Goal: Navigation & Orientation: Find specific page/section

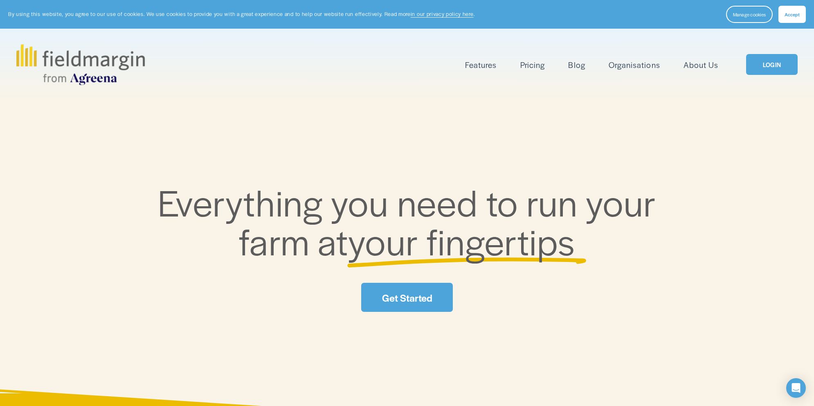
click at [791, 11] on span "Accept" at bounding box center [791, 14] width 15 height 7
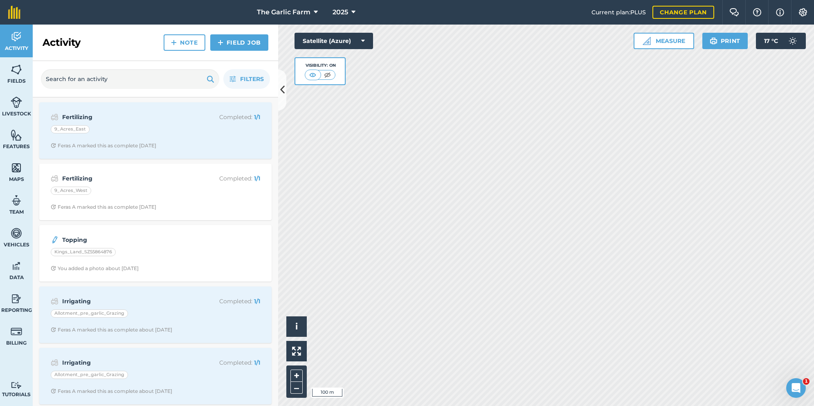
click at [2, 70] on link "Fields" at bounding box center [16, 73] width 33 height 33
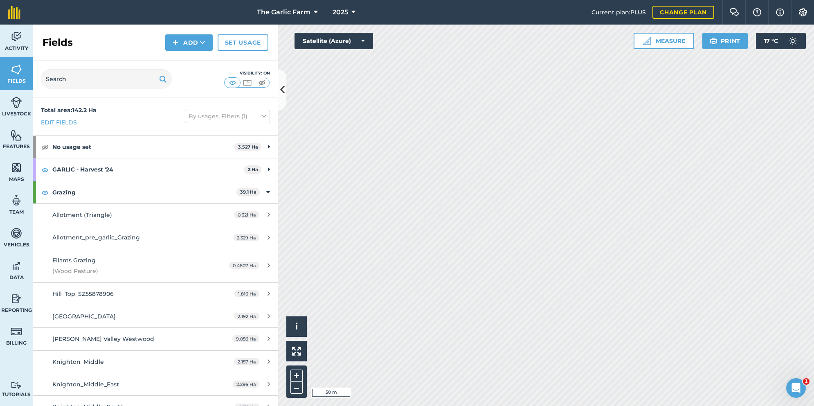
click at [14, 136] on img at bounding box center [16, 135] width 11 height 12
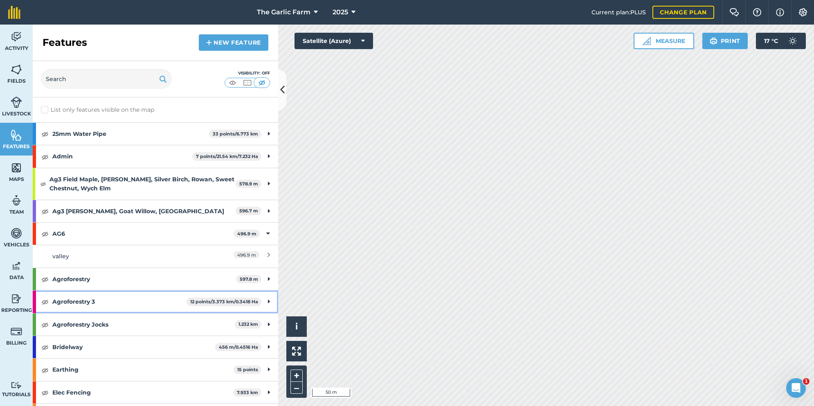
click at [45, 299] on img at bounding box center [44, 301] width 7 height 10
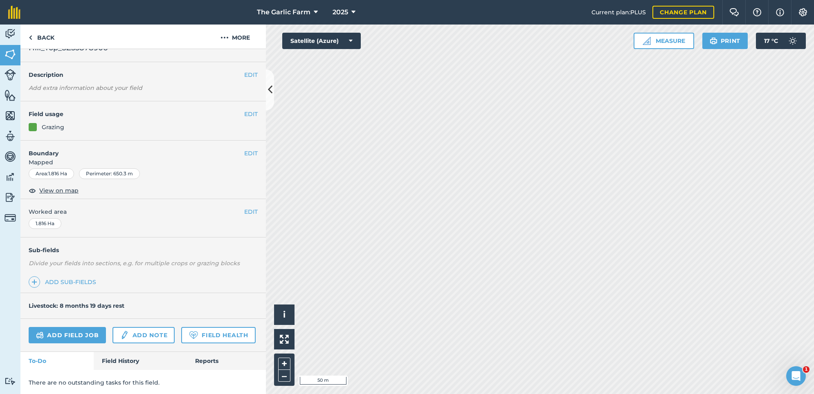
scroll to position [15, 0]
click at [121, 361] on link "Field History" at bounding box center [140, 362] width 93 height 18
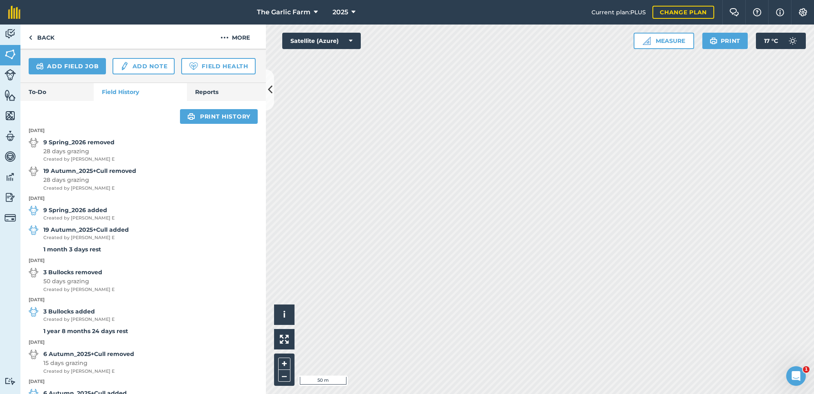
scroll to position [284, 0]
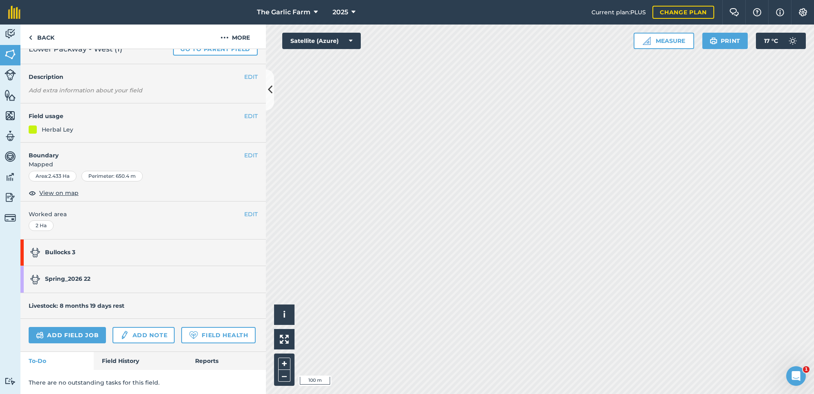
scroll to position [4, 0]
